Goal: Information Seeking & Learning: Check status

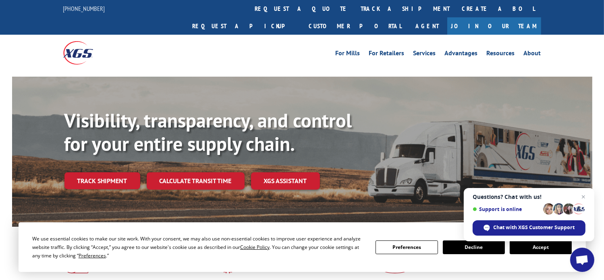
click at [355, 5] on link "track a shipment" at bounding box center [405, 8] width 101 height 17
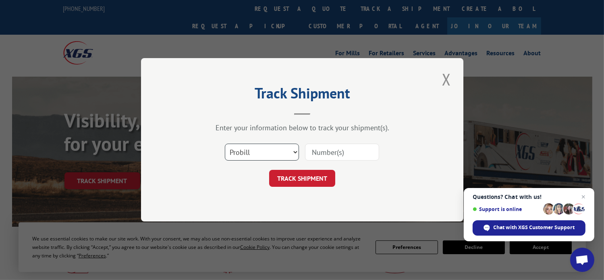
click at [294, 150] on select "Select category... Probill BOL PO" at bounding box center [262, 152] width 74 height 17
click at [235, 152] on select "Select category... Probill BOL PO" at bounding box center [262, 152] width 74 height 17
click at [317, 153] on input at bounding box center [342, 152] width 74 height 17
type input "15983694"
click at [303, 176] on button "TRACK SHIPMENT" at bounding box center [302, 178] width 66 height 17
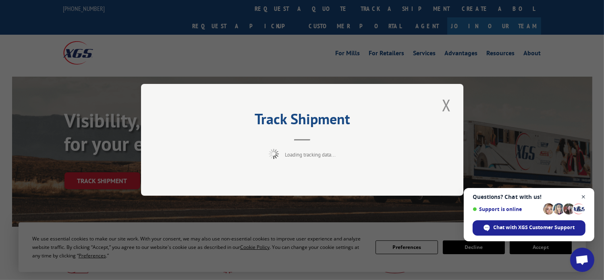
click at [584, 196] on span "Open chat" at bounding box center [583, 197] width 10 height 10
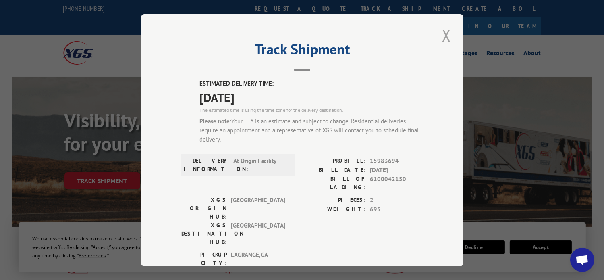
click at [442, 32] on button "Close modal" at bounding box center [446, 35] width 14 height 22
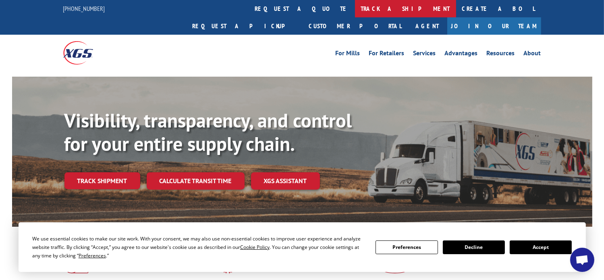
click at [355, 7] on link "track a shipment" at bounding box center [405, 8] width 101 height 17
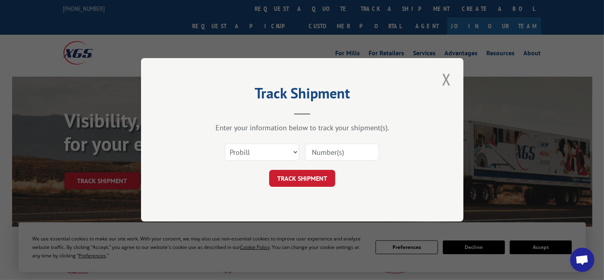
click at [326, 149] on input at bounding box center [342, 152] width 74 height 17
type input "15983694"
click at [303, 182] on button "TRACK SHIPMENT" at bounding box center [302, 178] width 66 height 17
